Goal: Task Accomplishment & Management: Manage account settings

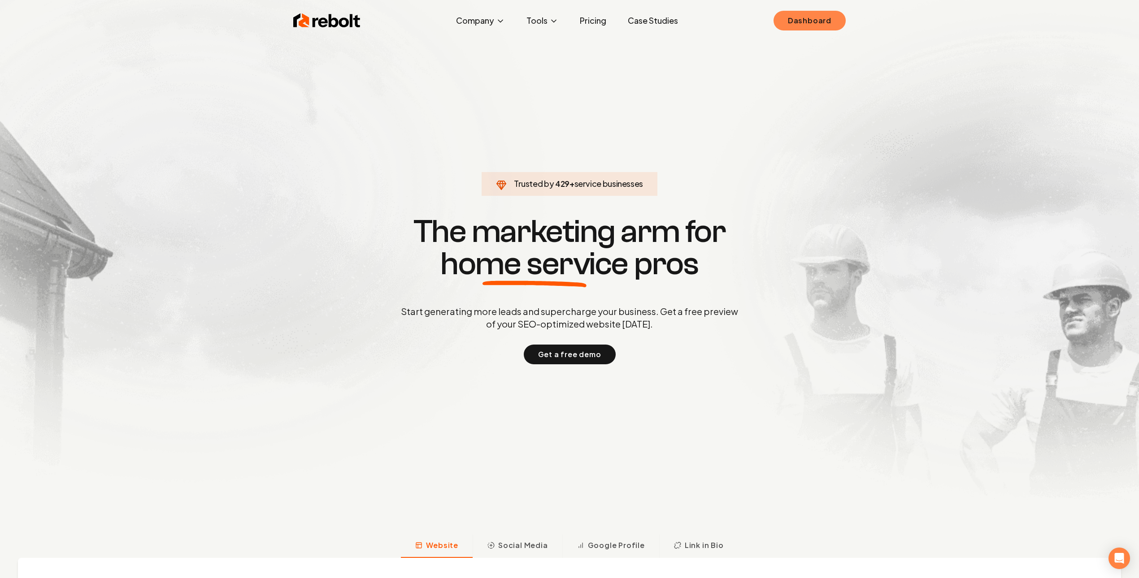
click at [797, 19] on link "Dashboard" at bounding box center [809, 21] width 72 height 20
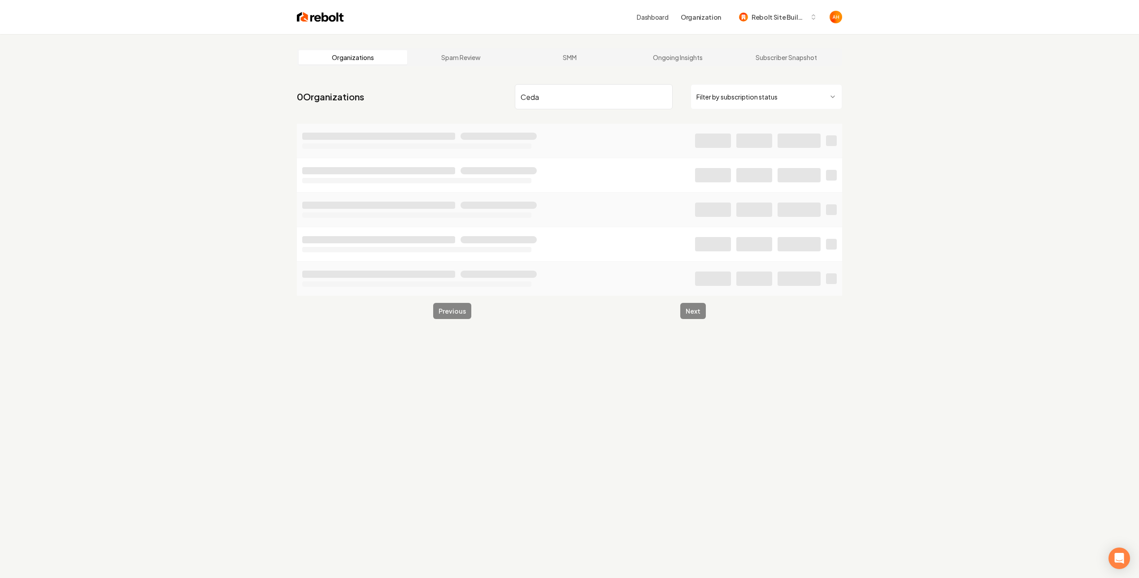
type input "Ceda"
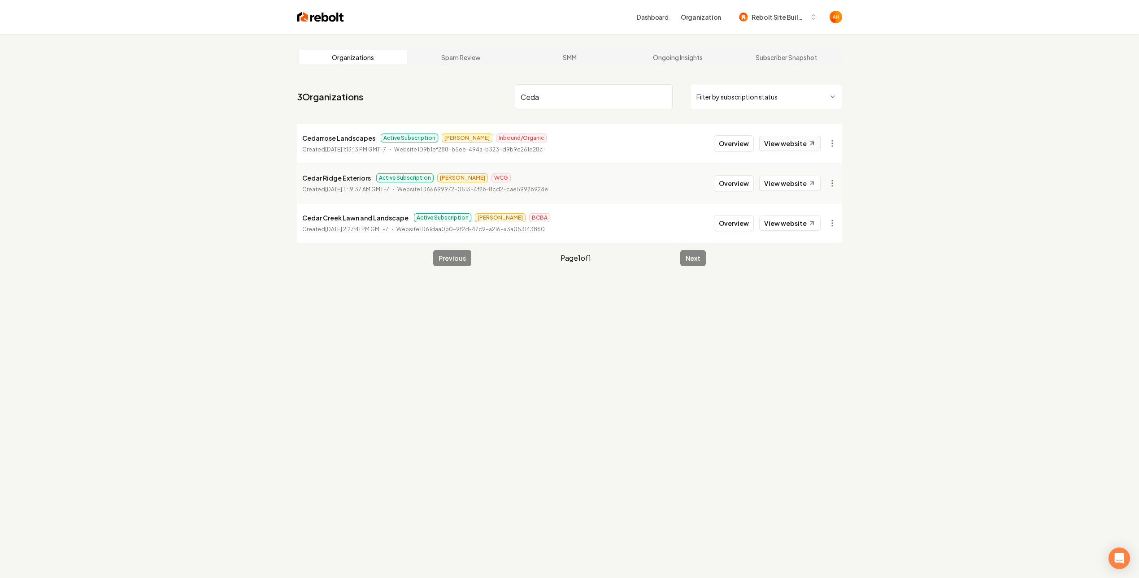
click at [781, 141] on link "View website" at bounding box center [789, 143] width 61 height 15
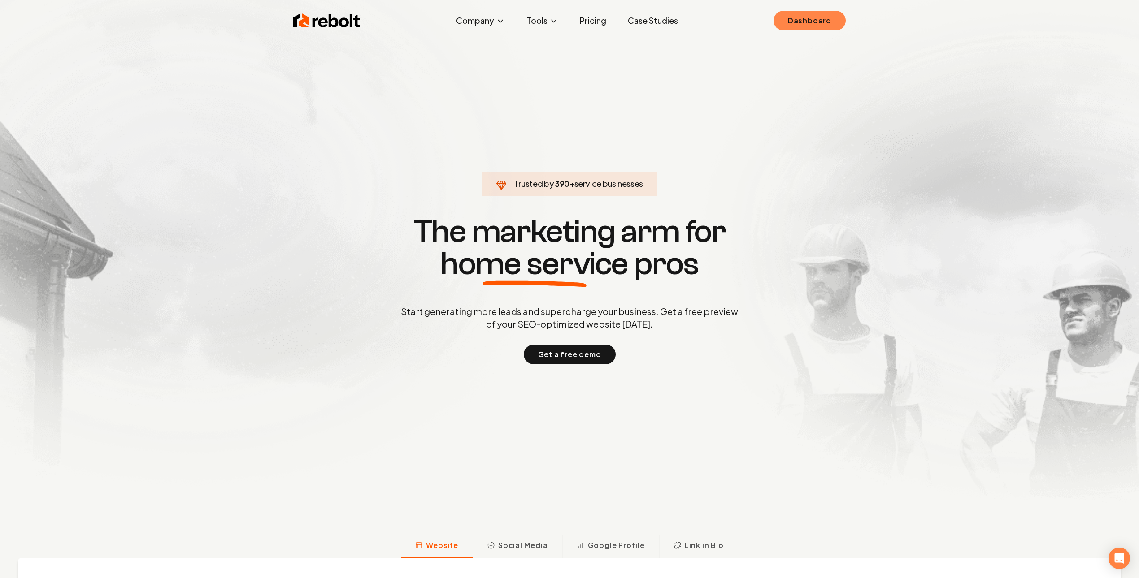
click at [815, 30] on link "Dashboard" at bounding box center [809, 21] width 72 height 20
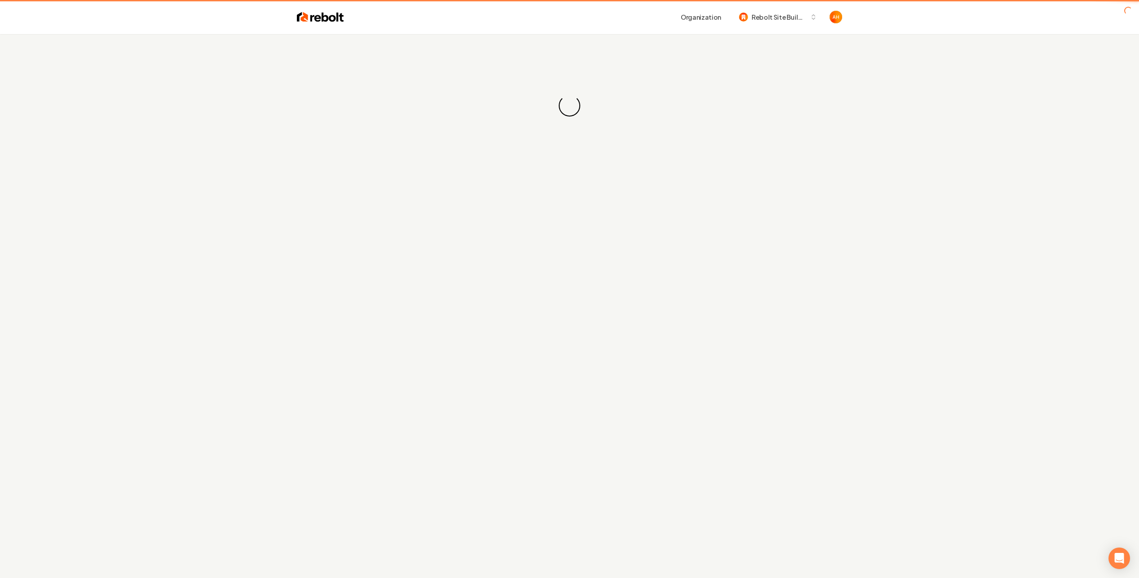
click at [530, 46] on div "Loading... Loading..." at bounding box center [569, 105] width 1139 height 143
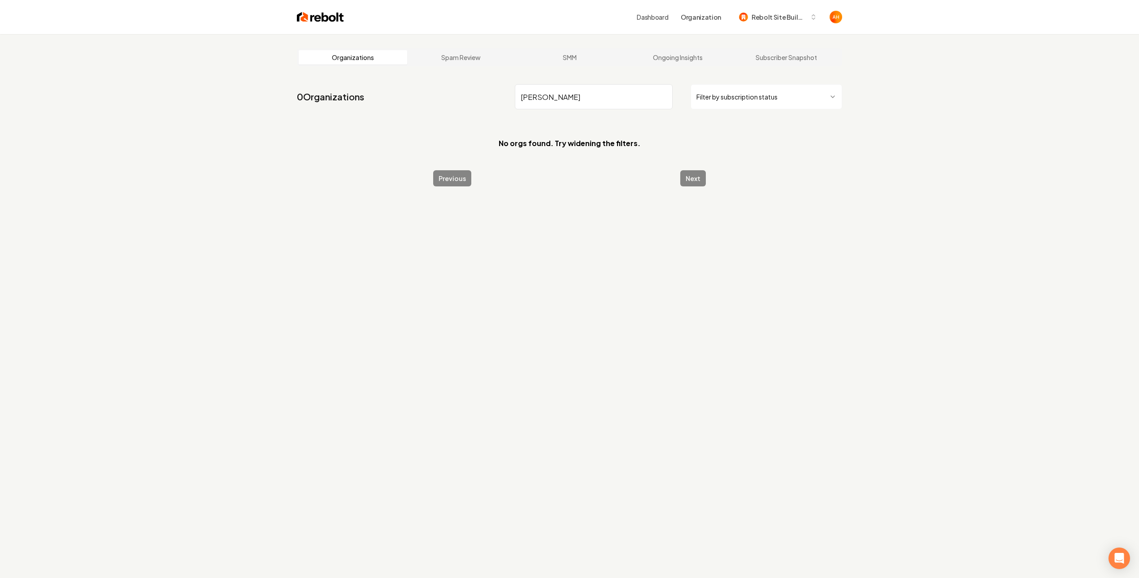
click at [570, 102] on input "hildago" at bounding box center [594, 96] width 158 height 25
paste input "Hidal"
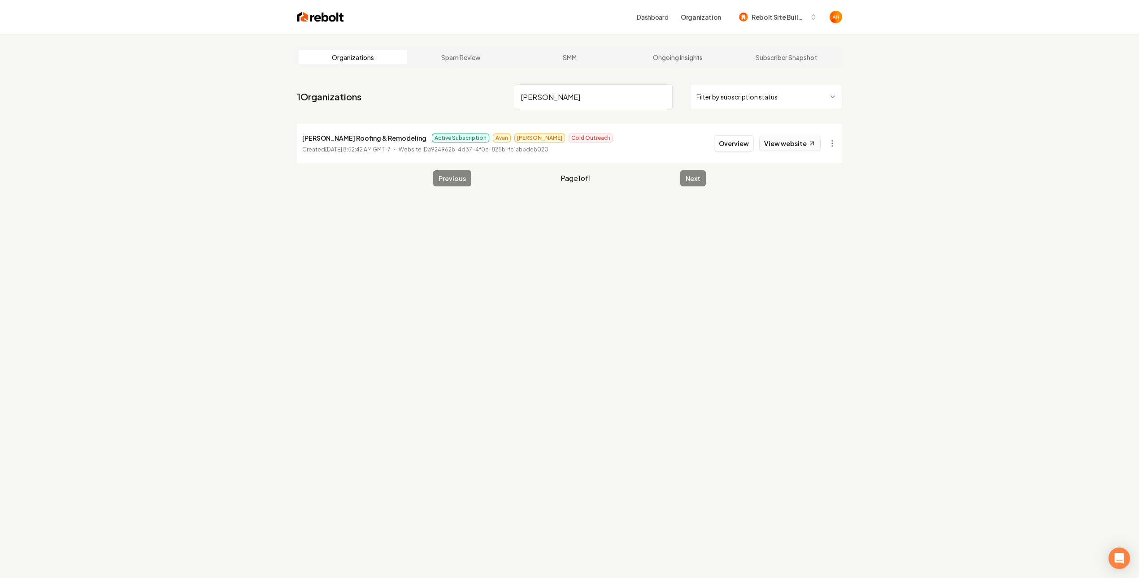
type input "Hidalgo"
click at [782, 150] on link "View website" at bounding box center [789, 143] width 61 height 15
click at [742, 139] on button "Overview" at bounding box center [734, 143] width 40 height 16
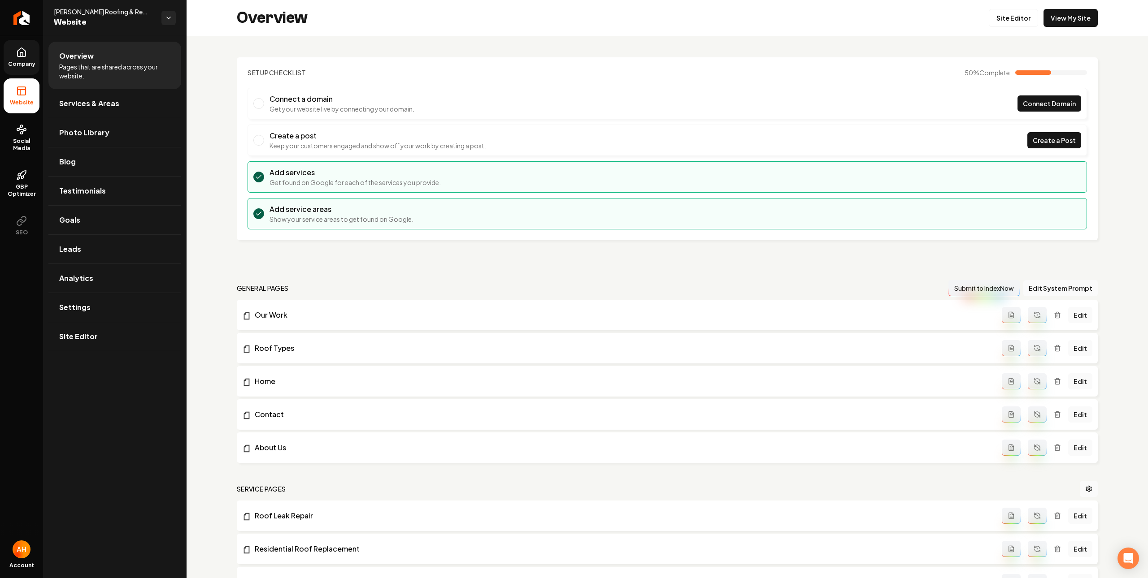
click at [15, 58] on link "Company" at bounding box center [22, 57] width 36 height 35
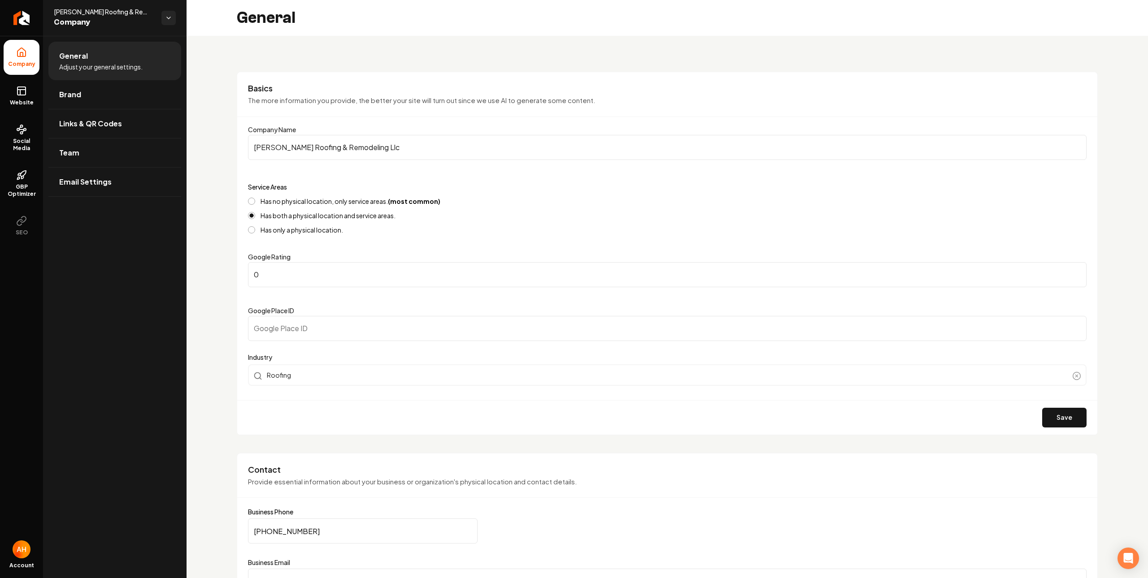
scroll to position [207, 0]
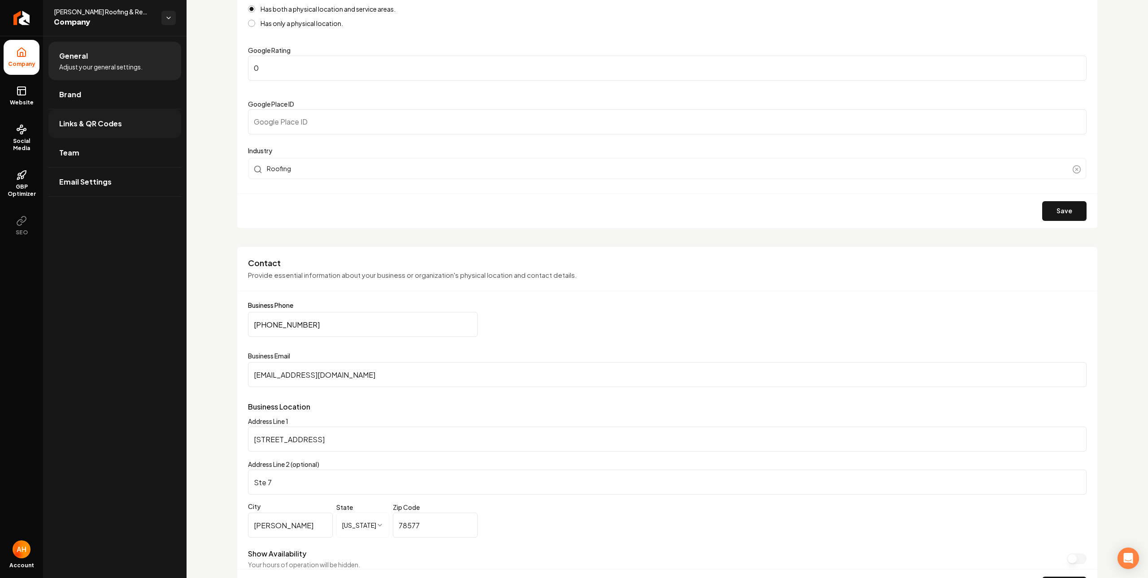
drag, startPoint x: 19, startPoint y: 95, endPoint x: 67, endPoint y: 114, distance: 51.9
click at [19, 95] on rect at bounding box center [21, 91] width 8 height 8
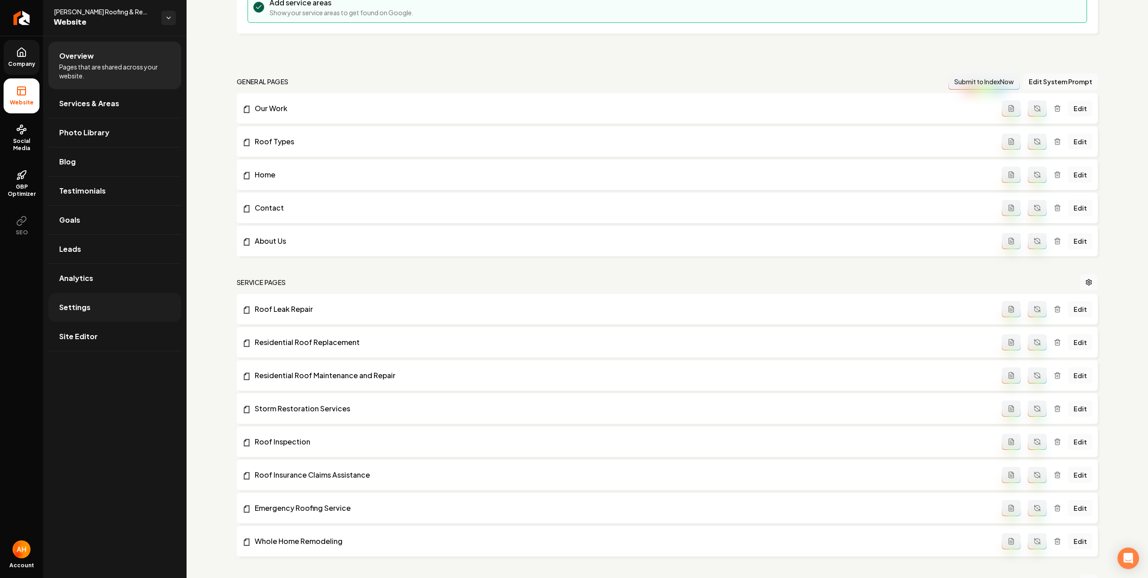
click at [143, 305] on link "Settings" at bounding box center [114, 307] width 133 height 29
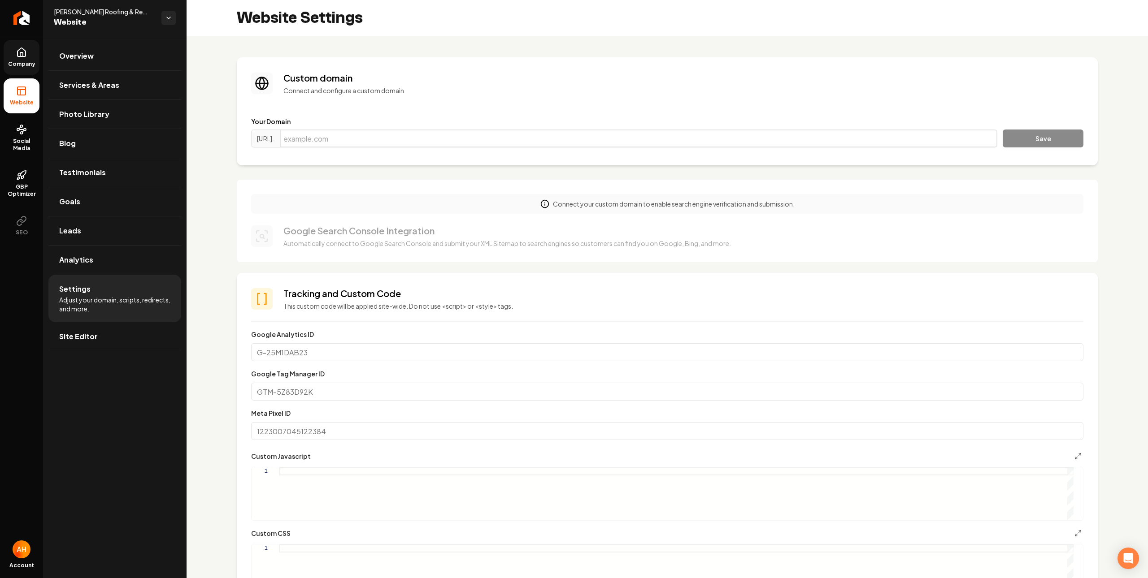
click at [553, 146] on input "Main content area" at bounding box center [638, 139] width 717 height 18
paste input "hidalgoroofingremodelingtx.com"
type input "hidalgoroofingremodelingtx.com"
click at [1053, 136] on button "Save" at bounding box center [1043, 139] width 81 height 18
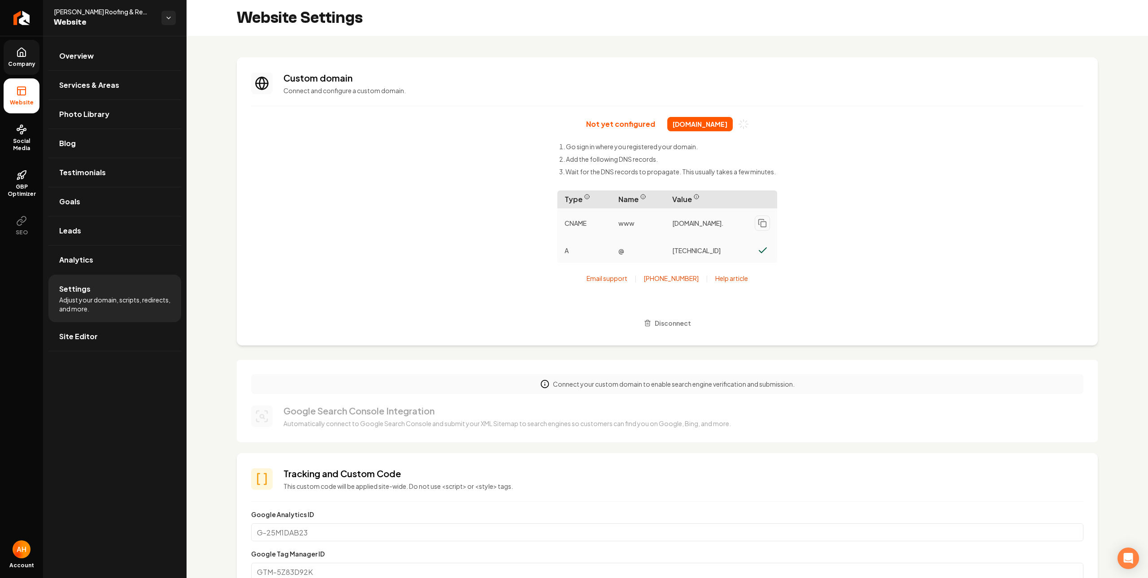
click at [896, 71] on section "Custom domain Connect and configure a custom domain. Not yet configured hidalgo…" at bounding box center [667, 201] width 861 height 288
click at [470, 126] on div "Not yet configured hidalgoroofingremodelingtx.com Go sign in where you register…" at bounding box center [667, 224] width 832 height 214
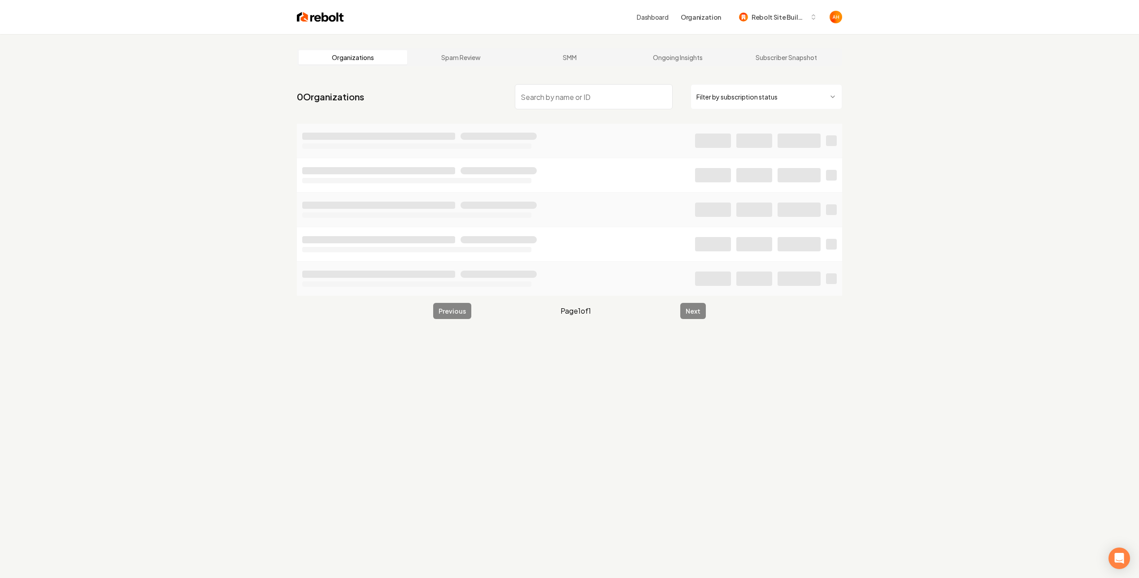
type input "t"
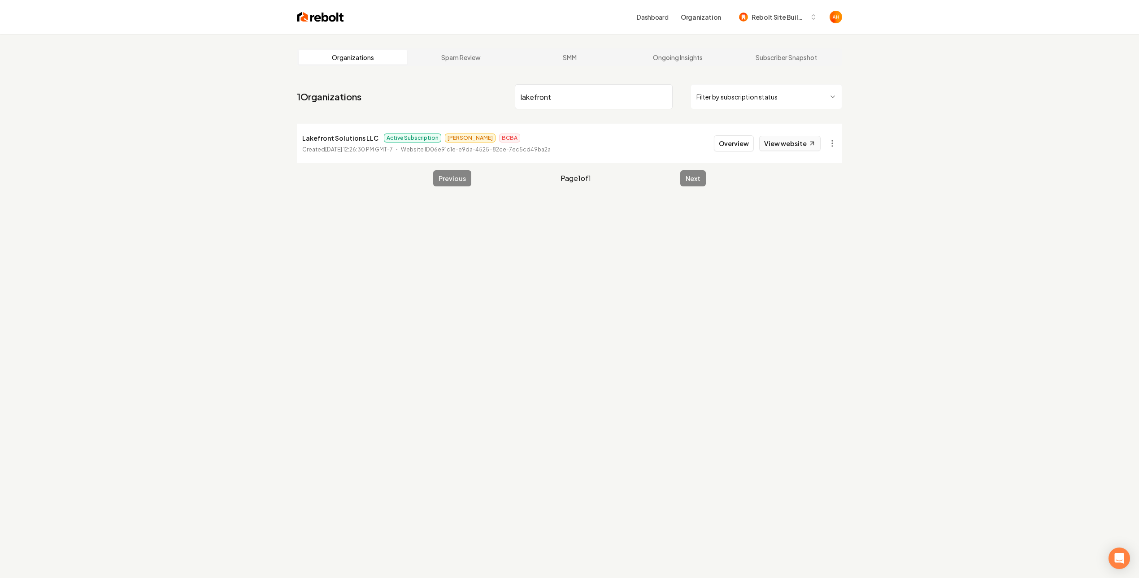
type input "lakefront"
click at [774, 151] on link "View website" at bounding box center [789, 143] width 61 height 15
click at [742, 140] on button "Overview" at bounding box center [734, 143] width 40 height 16
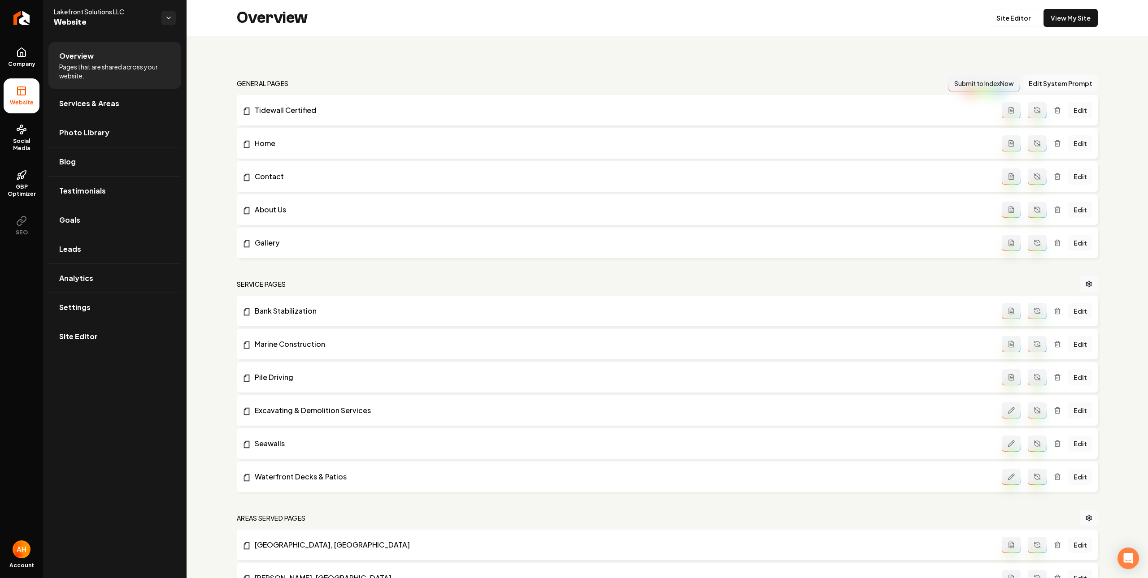
click at [93, 215] on link "Goals" at bounding box center [114, 220] width 133 height 29
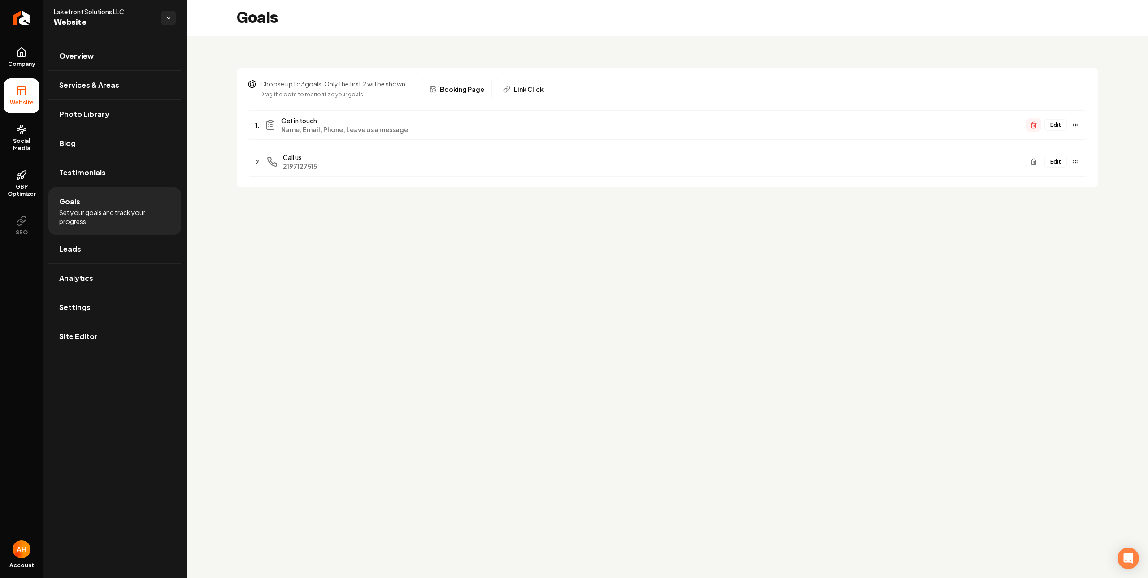
click at [1034, 123] on icon "Main content area" at bounding box center [1033, 122] width 2 height 1
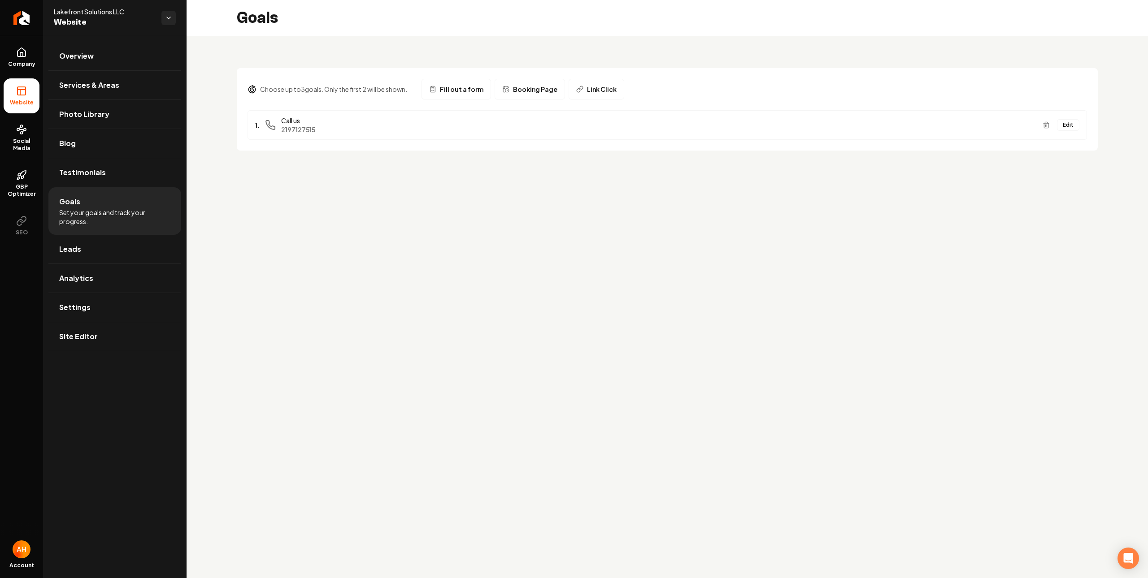
click at [466, 89] on span "Fill out a form" at bounding box center [461, 89] width 43 height 9
click at [537, 87] on span "Booking Page" at bounding box center [535, 89] width 44 height 9
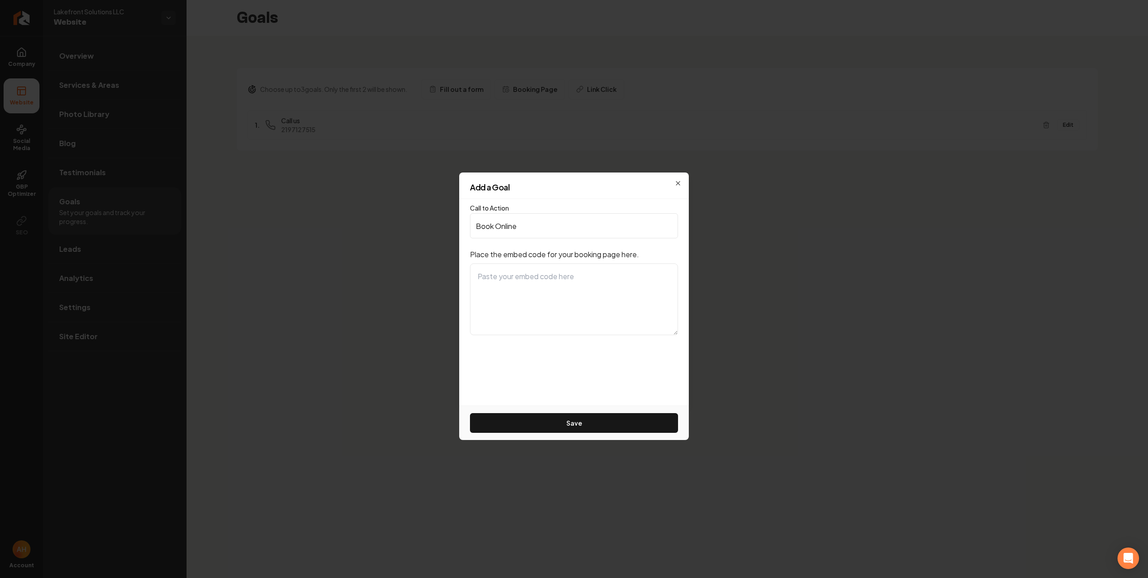
click at [539, 295] on textarea at bounding box center [574, 300] width 208 height 72
paste textarea "<div id="ee29182f-dbc1-4b2b-b3ce-5fd0a8408729"></div> <link rel="stylesheet" hr…"
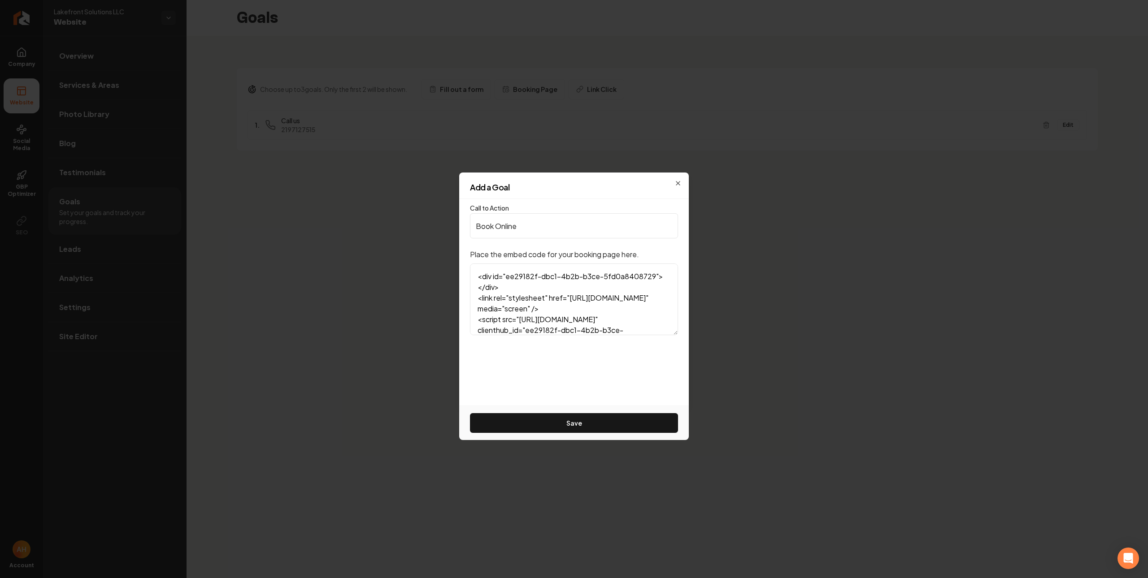
scroll to position [97, 0]
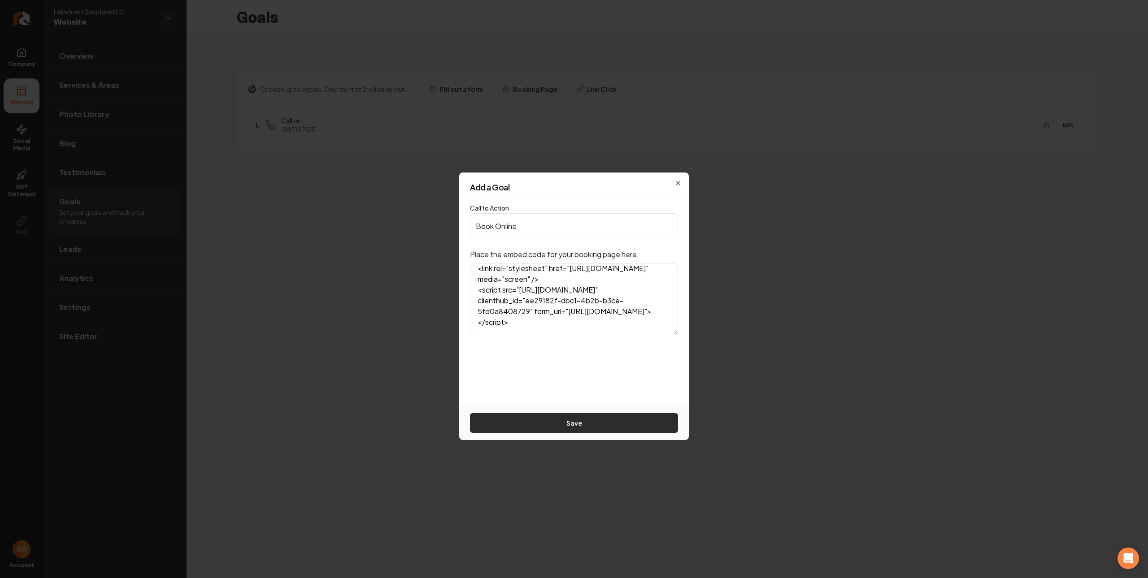
type textarea "<div id="ee29182f-dbc1-4b2b-b3ce-5fd0a8408729"></div> <link rel="stylesheet" hr…"
click at [586, 428] on button "Save" at bounding box center [574, 423] width 208 height 20
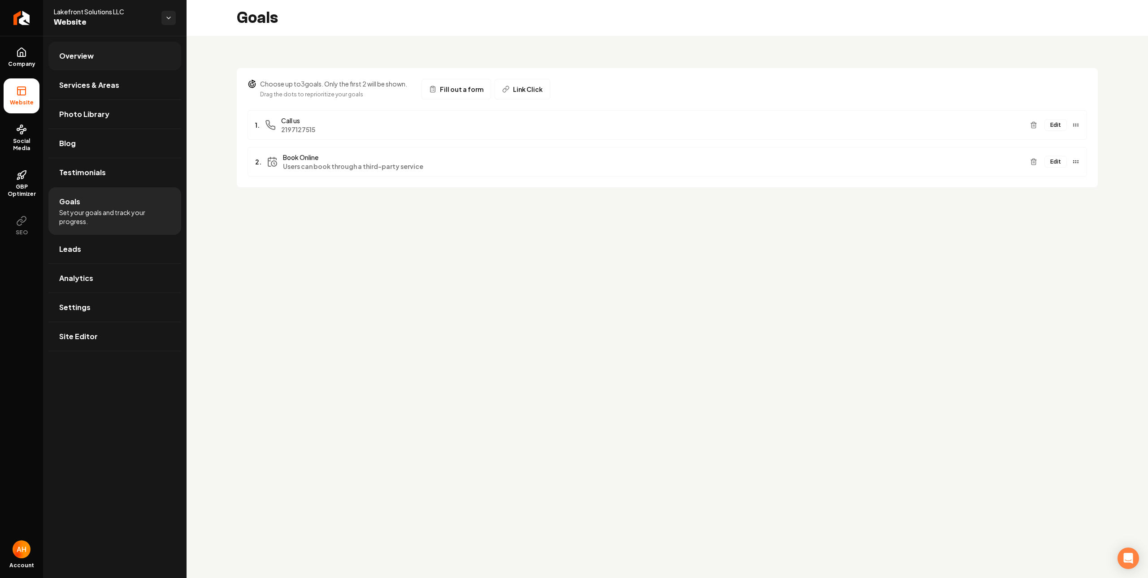
click at [138, 65] on link "Overview" at bounding box center [114, 56] width 133 height 29
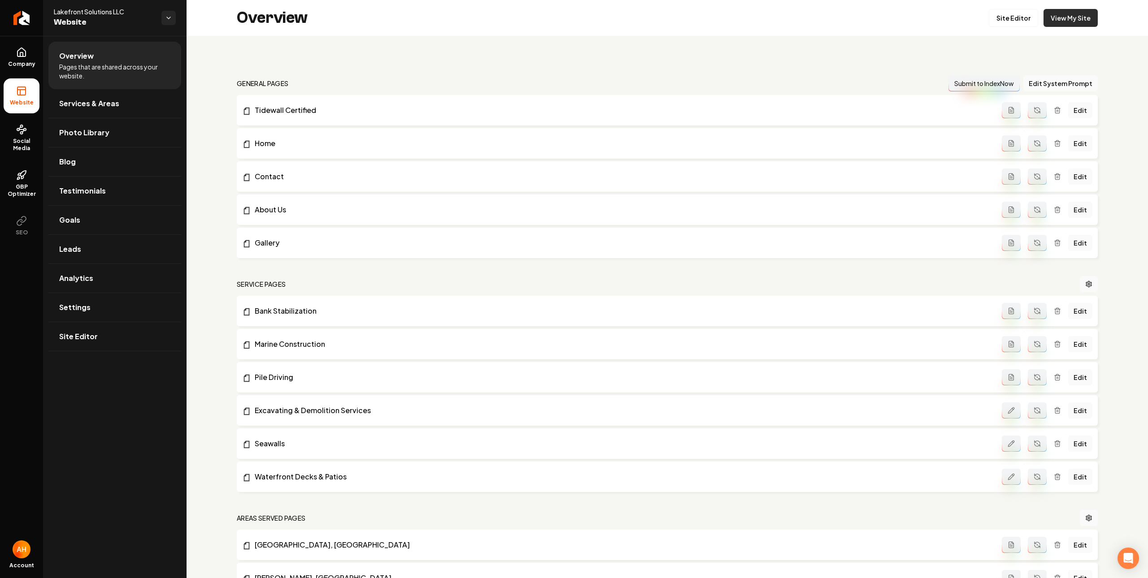
click at [1063, 22] on link "View My Site" at bounding box center [1070, 18] width 54 height 18
click at [991, 17] on link "Site Editor" at bounding box center [1013, 18] width 49 height 18
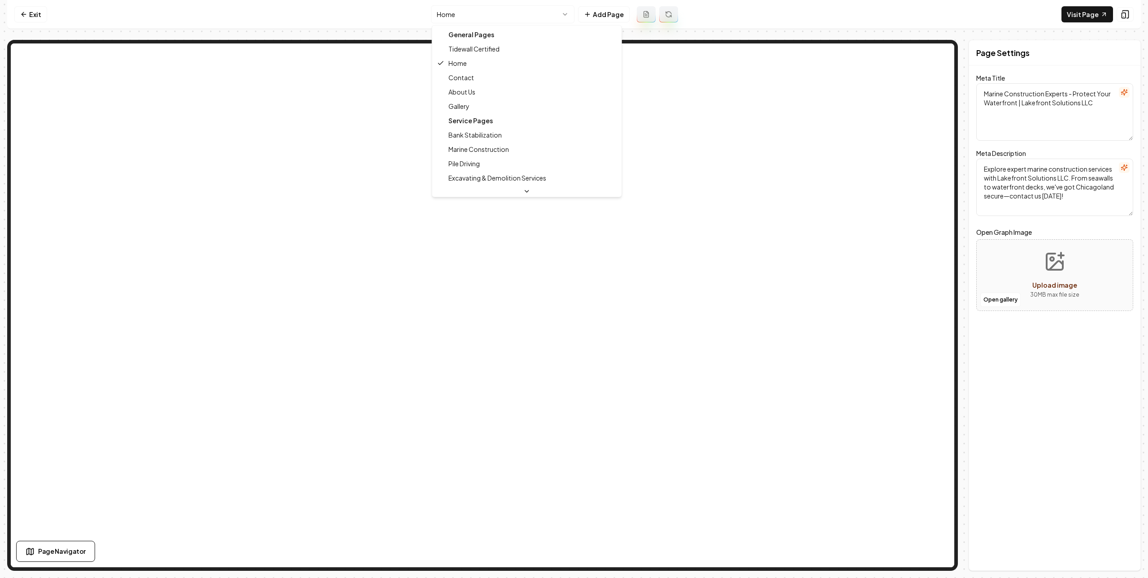
click at [516, 21] on html "Computer Required This feature is only available on a computer. Please switch t…" at bounding box center [574, 289] width 1148 height 578
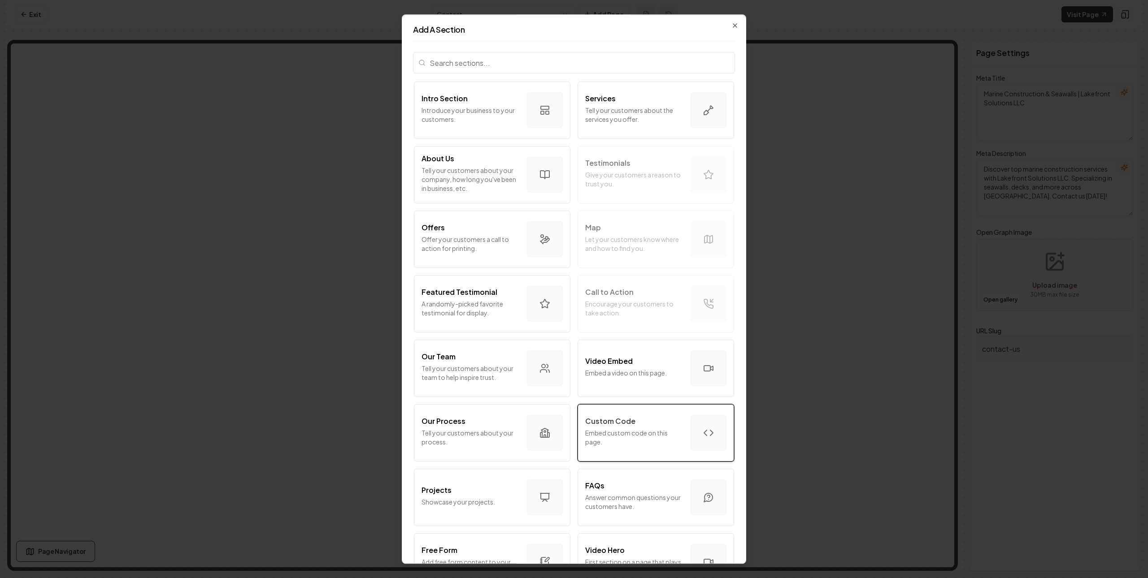
click at [598, 441] on p "Embed custom code on this page." at bounding box center [634, 438] width 98 height 18
click at [620, 443] on p "Embed custom code on this page." at bounding box center [634, 438] width 98 height 18
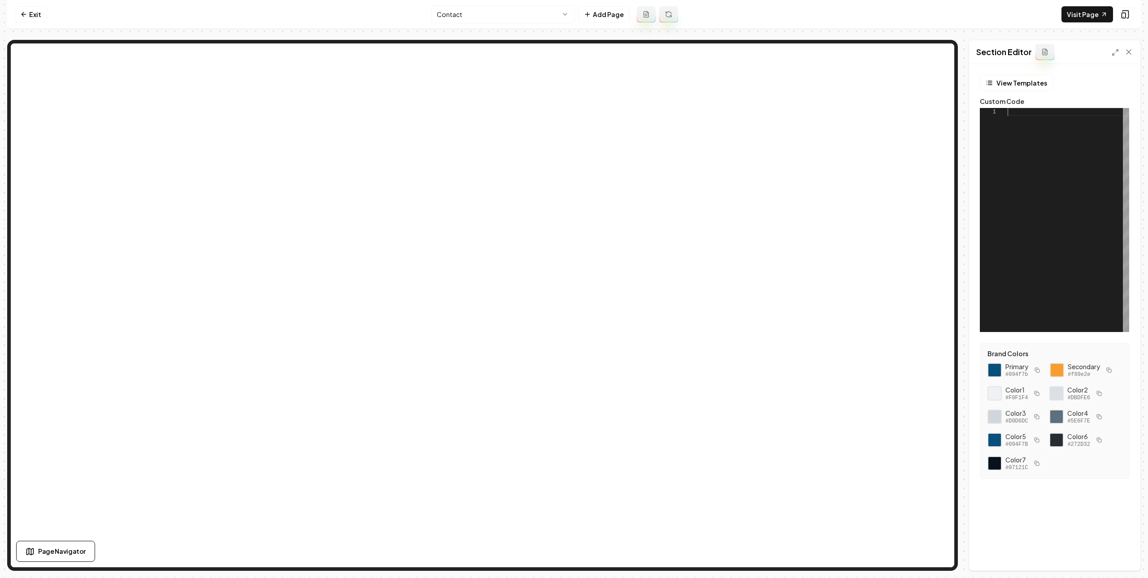
drag, startPoint x: 1085, startPoint y: 151, endPoint x: 1083, endPoint y: 164, distance: 13.7
click at [1085, 150] on div at bounding box center [1068, 220] width 122 height 224
type textarea "**********"
drag, startPoint x: 1117, startPoint y: 548, endPoint x: 1071, endPoint y: 506, distance: 62.5
click at [1117, 548] on button "Save" at bounding box center [1120, 555] width 26 height 16
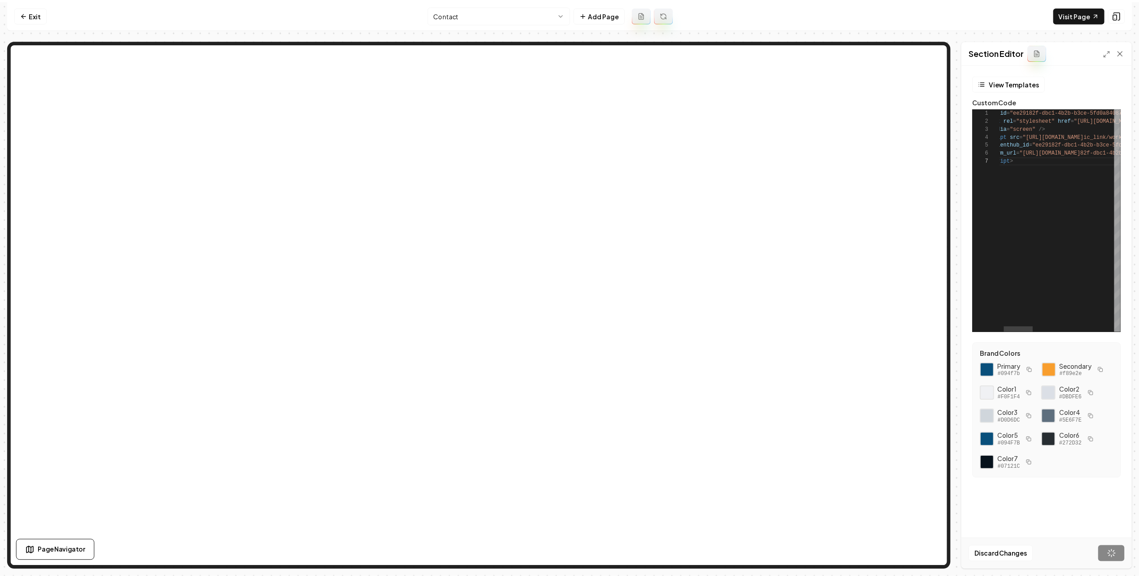
scroll to position [48, 29]
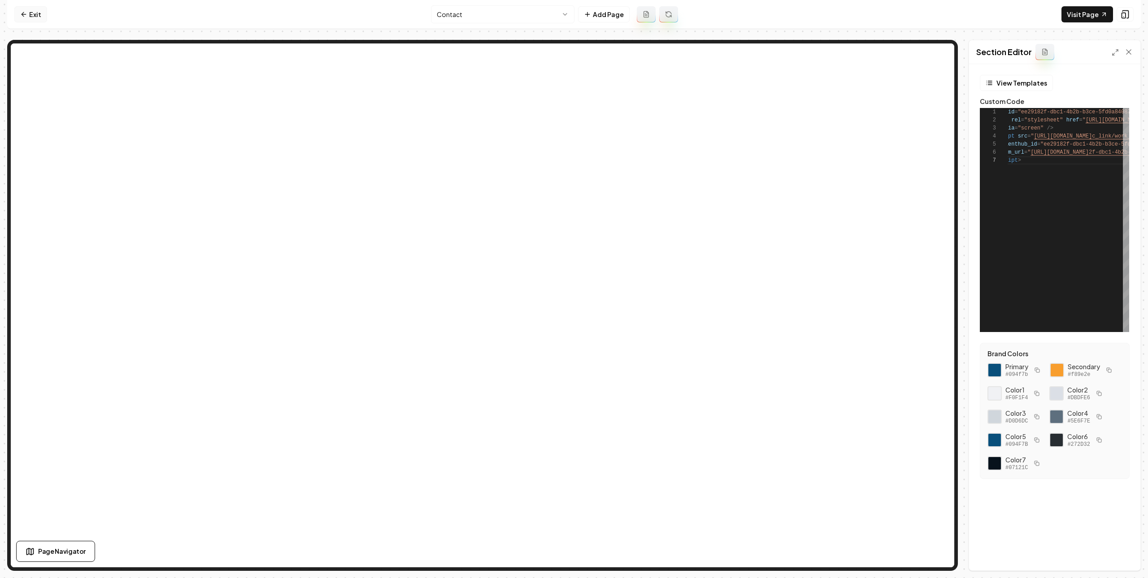
click at [35, 12] on link "Exit" at bounding box center [30, 14] width 33 height 16
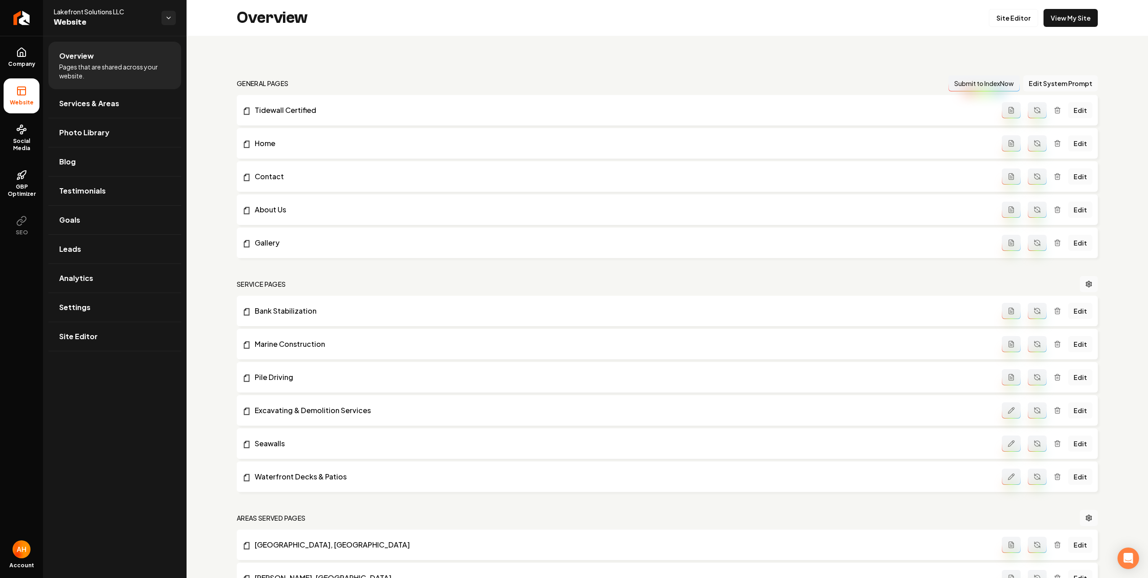
click at [201, 23] on div "Overview Site Editor View My Site" at bounding box center [667, 18] width 961 height 36
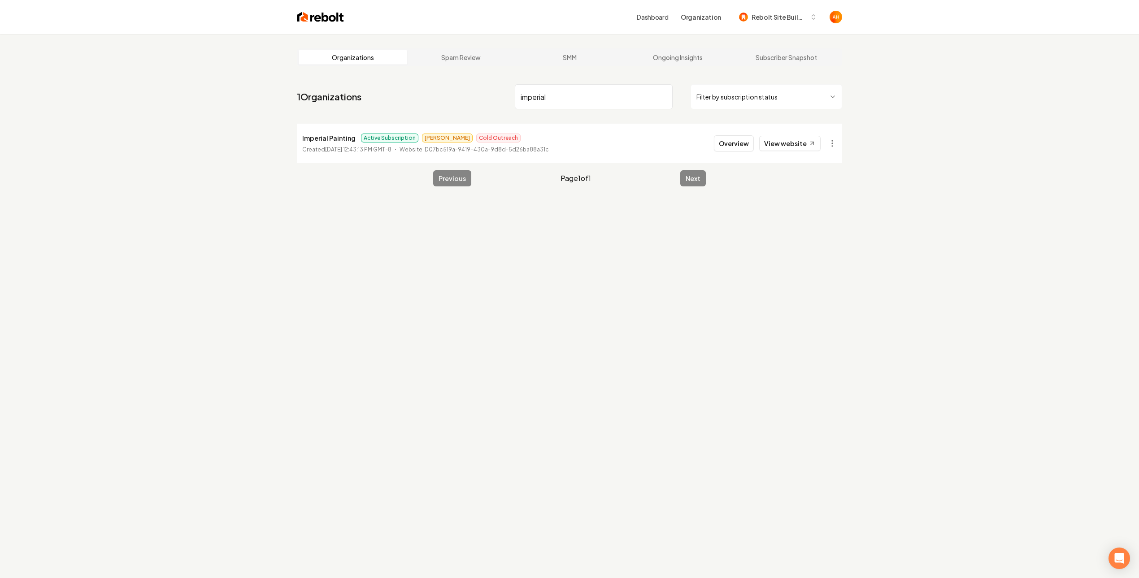
type input "imperial"
click at [783, 241] on div "Organizations Spam Review SMM Ongoing Insights Subscriber Snapshot 1 Organizati…" at bounding box center [569, 323] width 1139 height 578
click at [529, 94] on input "imperial" at bounding box center [594, 96] width 158 height 25
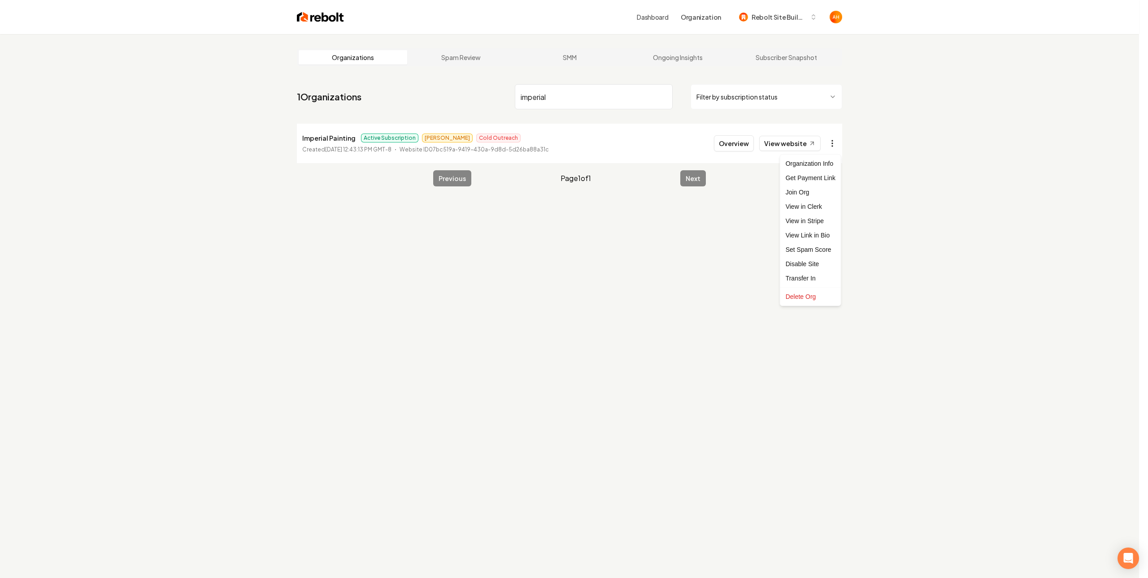
click at [837, 146] on html "Dashboard Organization Rebolt Site Builder Organizations Spam Review SMM Ongoin…" at bounding box center [574, 289] width 1148 height 578
click at [812, 216] on link "View in Stripe" at bounding box center [810, 221] width 57 height 14
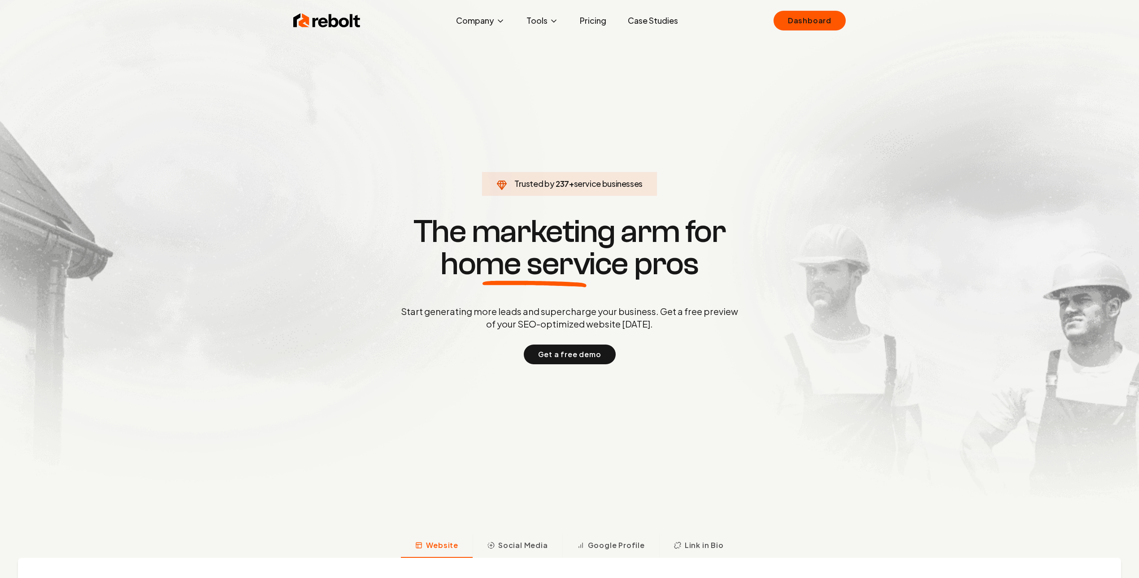
click at [801, 18] on link "Dashboard" at bounding box center [809, 21] width 72 height 20
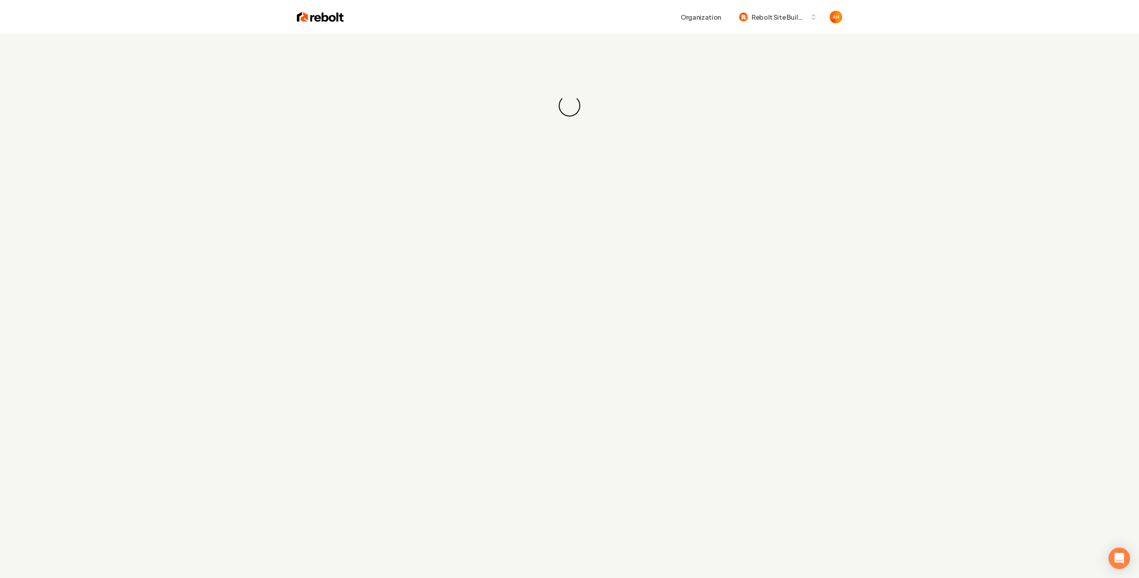
click at [509, 27] on div "Organization Rebolt Site Builder" at bounding box center [569, 17] width 574 height 34
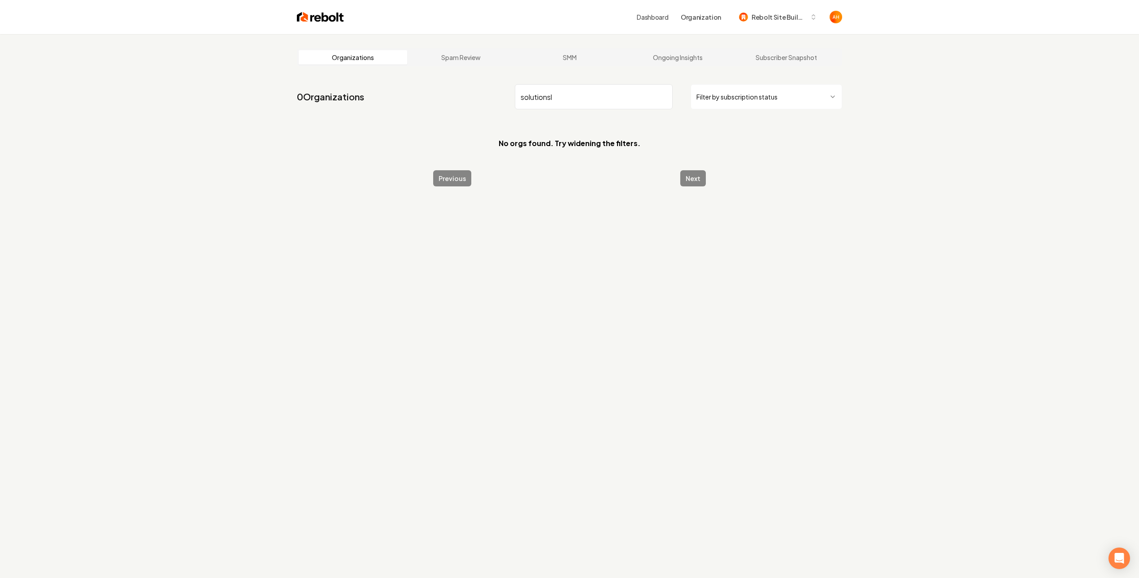
type input "solutions"
type input "rooftop"
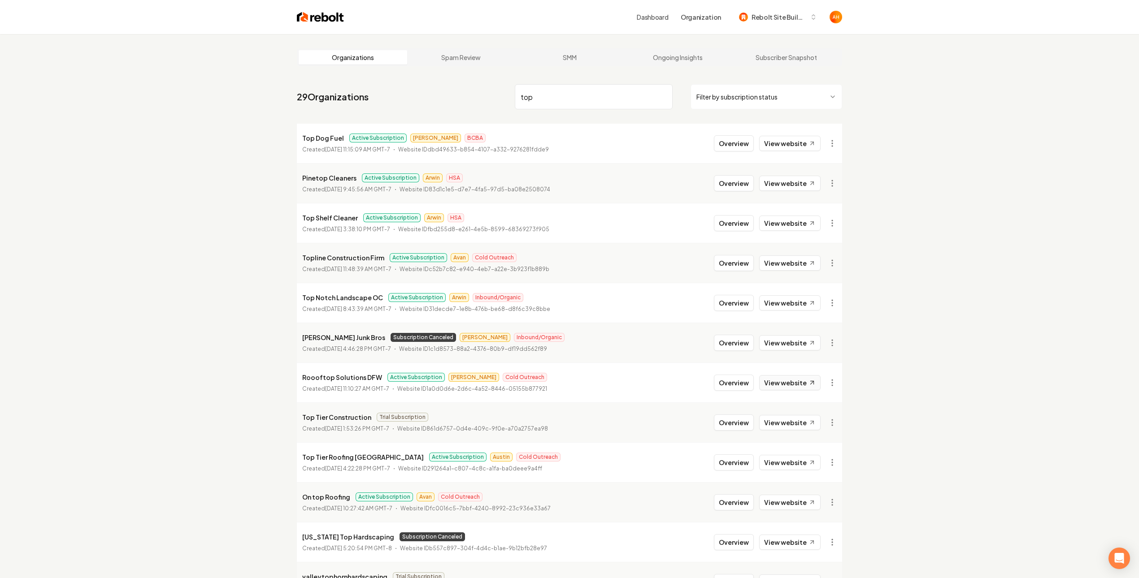
type input "top"
click at [795, 385] on link "View website" at bounding box center [789, 382] width 61 height 15
click at [734, 374] on li "Roooftop Solutions DFW Active Subscription [PERSON_NAME] Cold Outreach Created …" at bounding box center [569, 383] width 545 height 40
click at [738, 385] on button "Overview" at bounding box center [734, 383] width 40 height 16
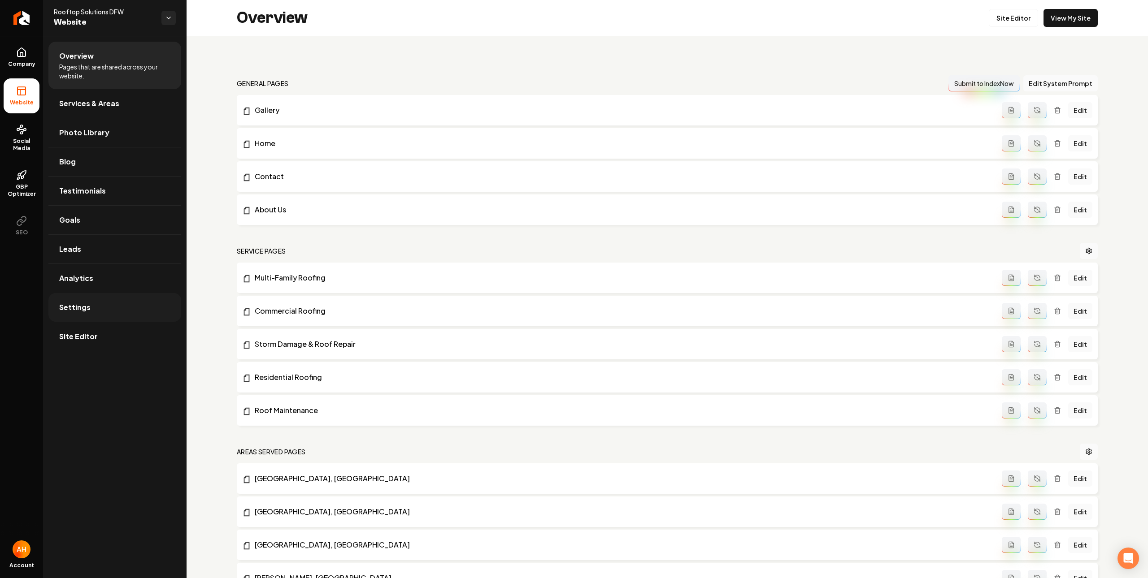
click at [145, 301] on link "Settings" at bounding box center [114, 307] width 133 height 29
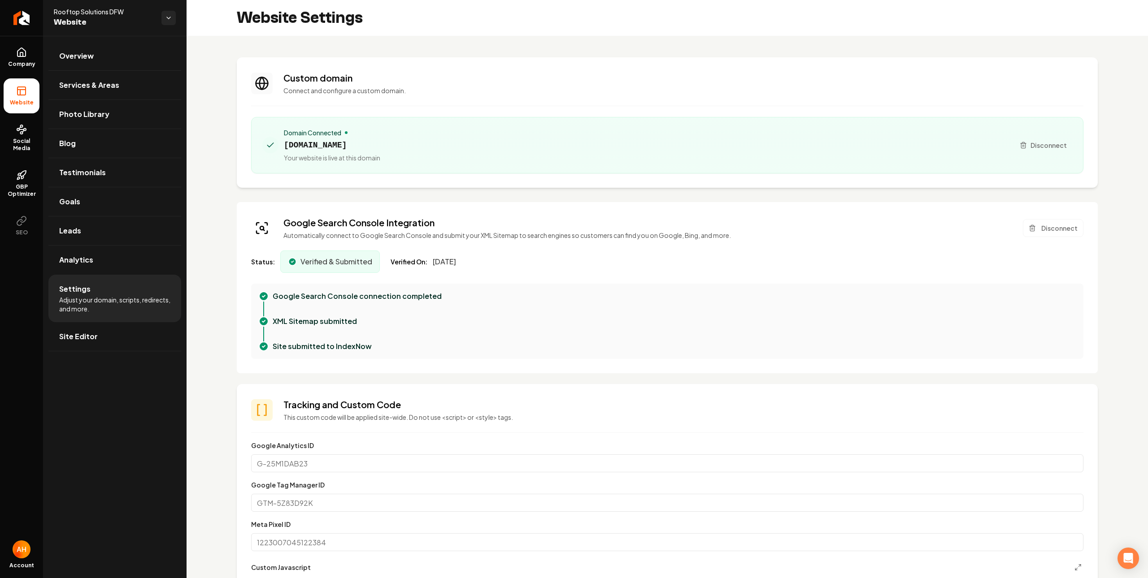
scroll to position [24, 0]
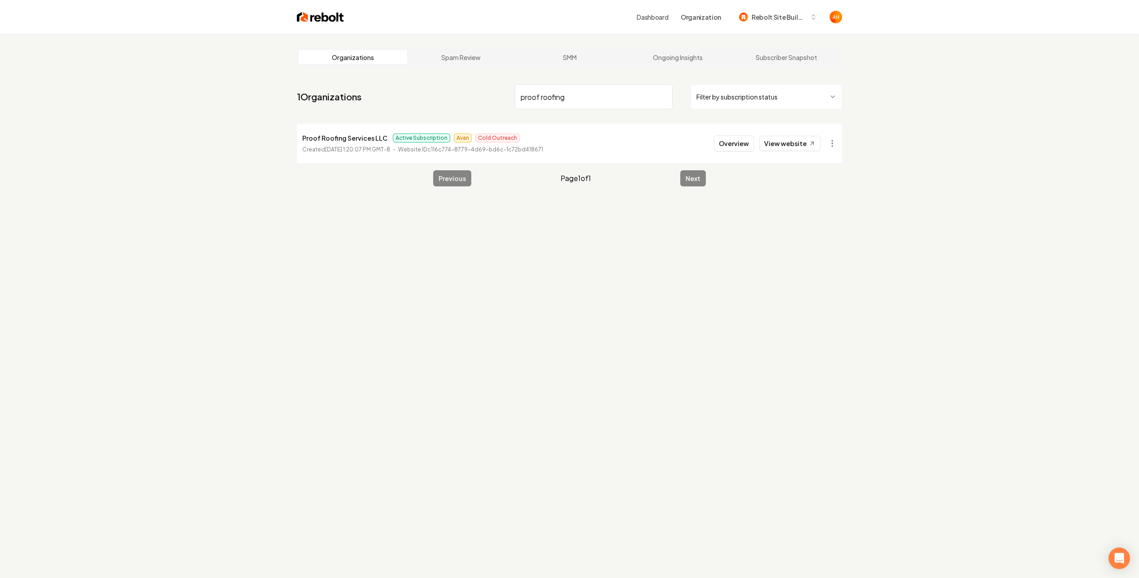
type input "proof roofing"
click at [720, 137] on button "Overview" at bounding box center [734, 143] width 40 height 16
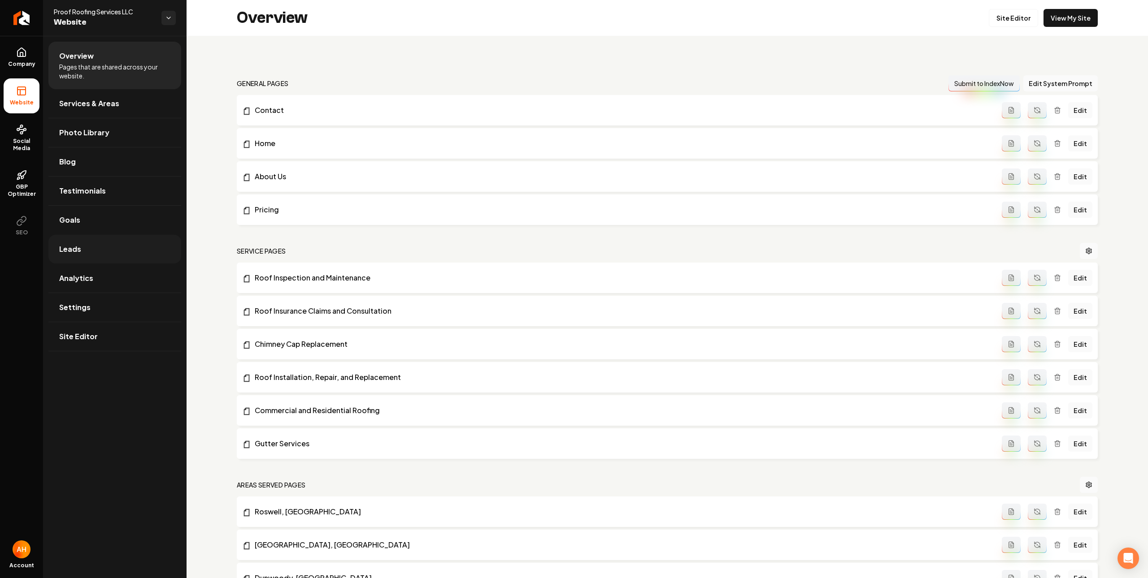
click at [108, 247] on link "Leads" at bounding box center [114, 249] width 133 height 29
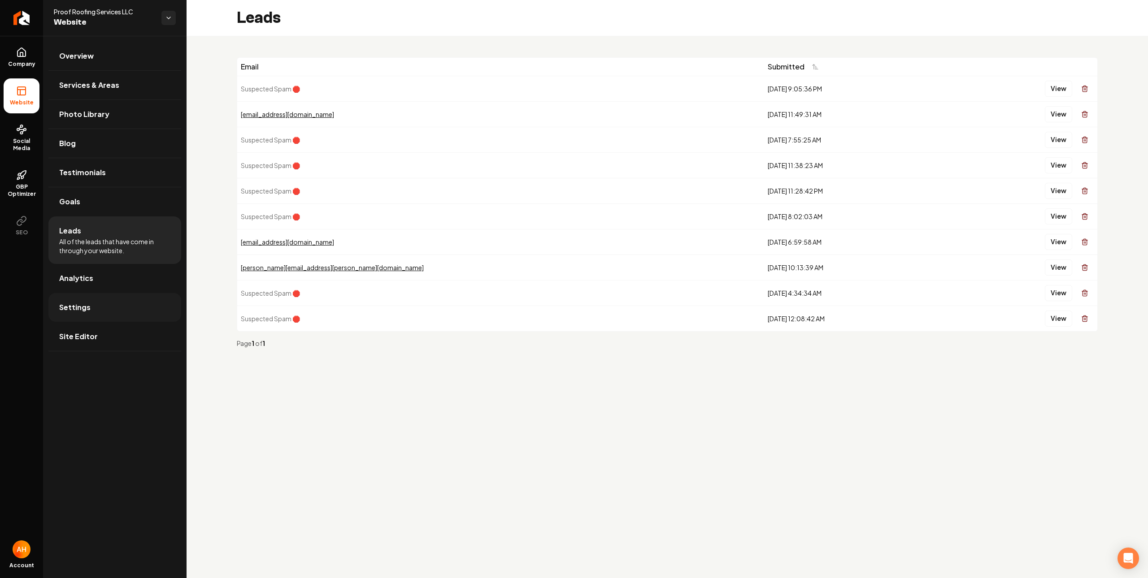
click at [114, 296] on link "Settings" at bounding box center [114, 307] width 133 height 29
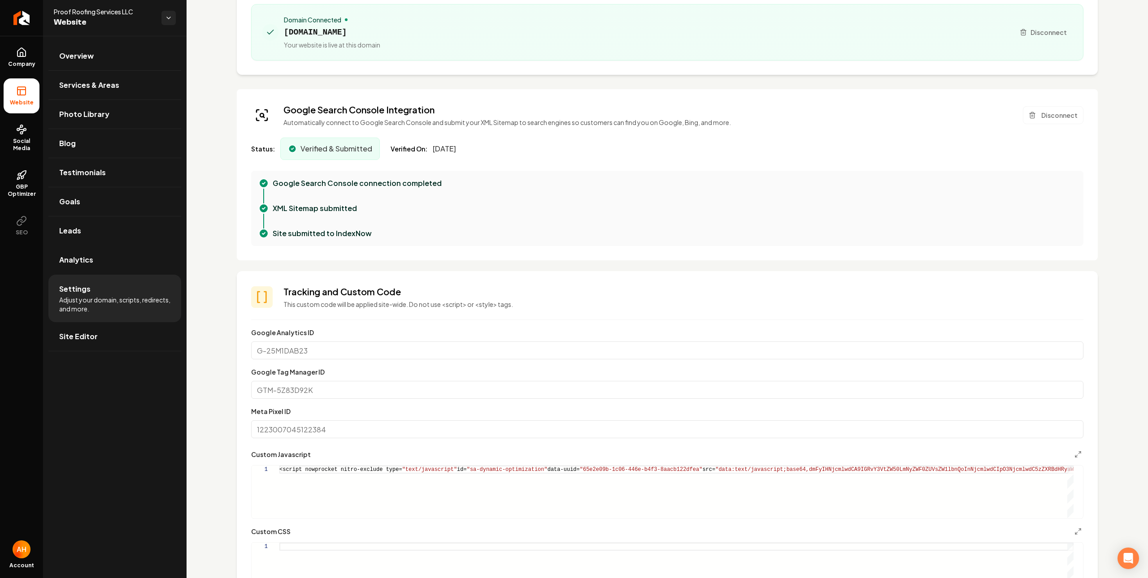
scroll to position [106, 0]
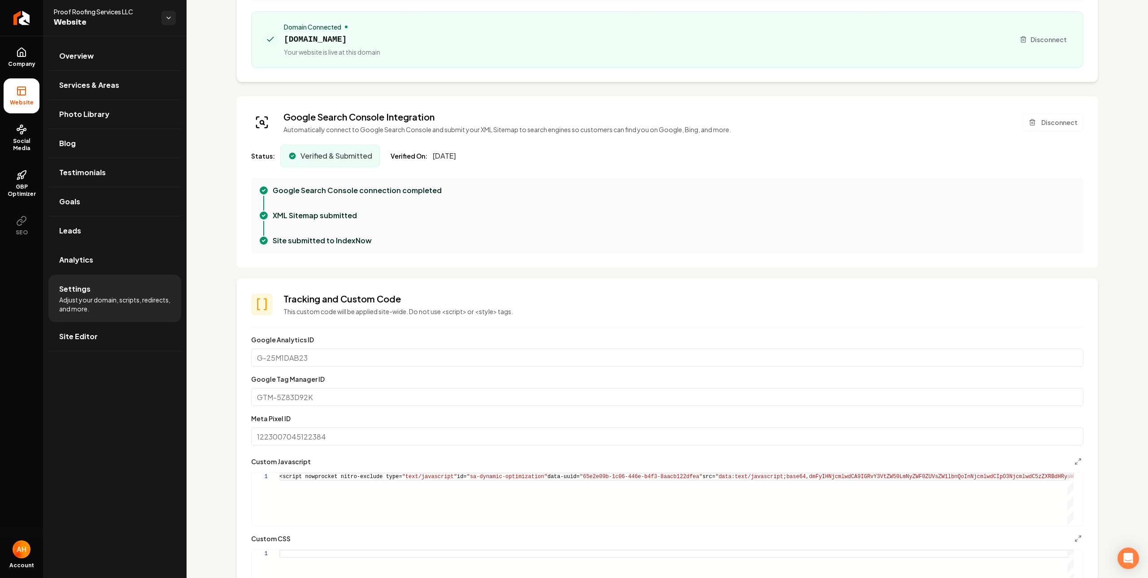
click at [469, 363] on input "Google Analytics ID" at bounding box center [667, 358] width 832 height 18
click at [443, 397] on input "Google Tag Manager ID" at bounding box center [667, 397] width 832 height 18
click at [417, 434] on input "Meta Pixel ID" at bounding box center [667, 437] width 832 height 18
drag, startPoint x: 396, startPoint y: 398, endPoint x: 401, endPoint y: 374, distance: 24.7
click at [396, 398] on input "Google Tag Manager ID" at bounding box center [667, 397] width 832 height 18
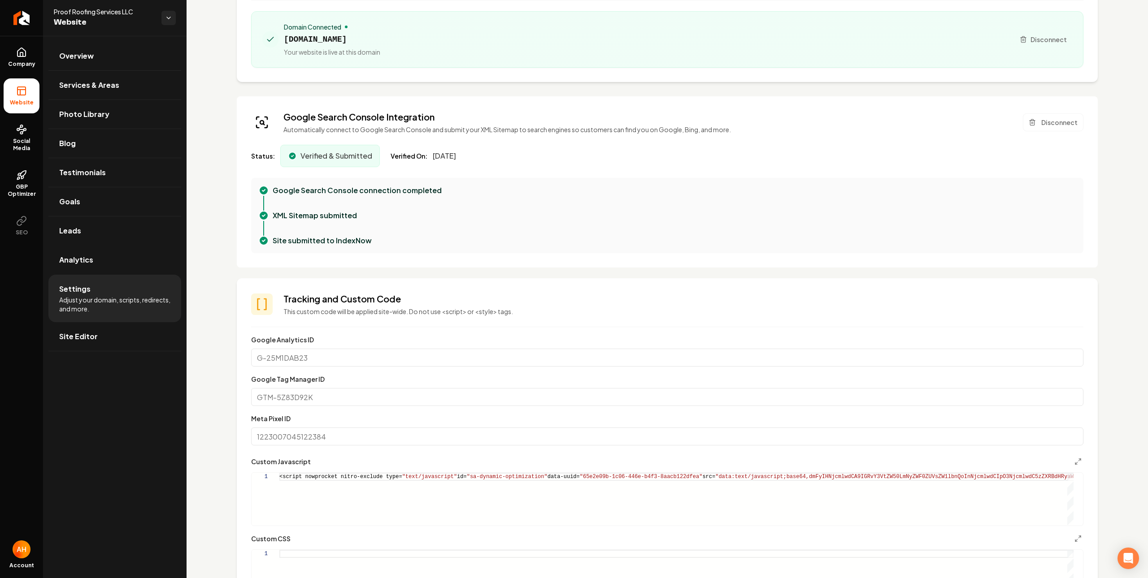
click at [408, 356] on input "Google Analytics ID" at bounding box center [667, 358] width 832 height 18
